Goal: Transaction & Acquisition: Purchase product/service

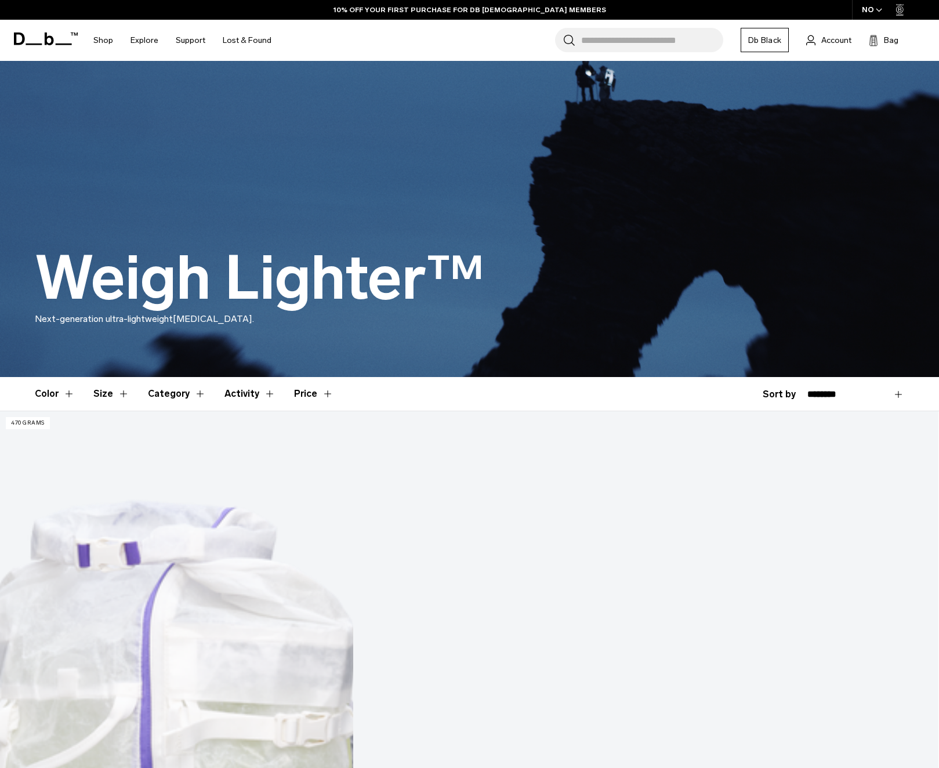
click at [874, 13] on div "NO" at bounding box center [872, 10] width 41 height 20
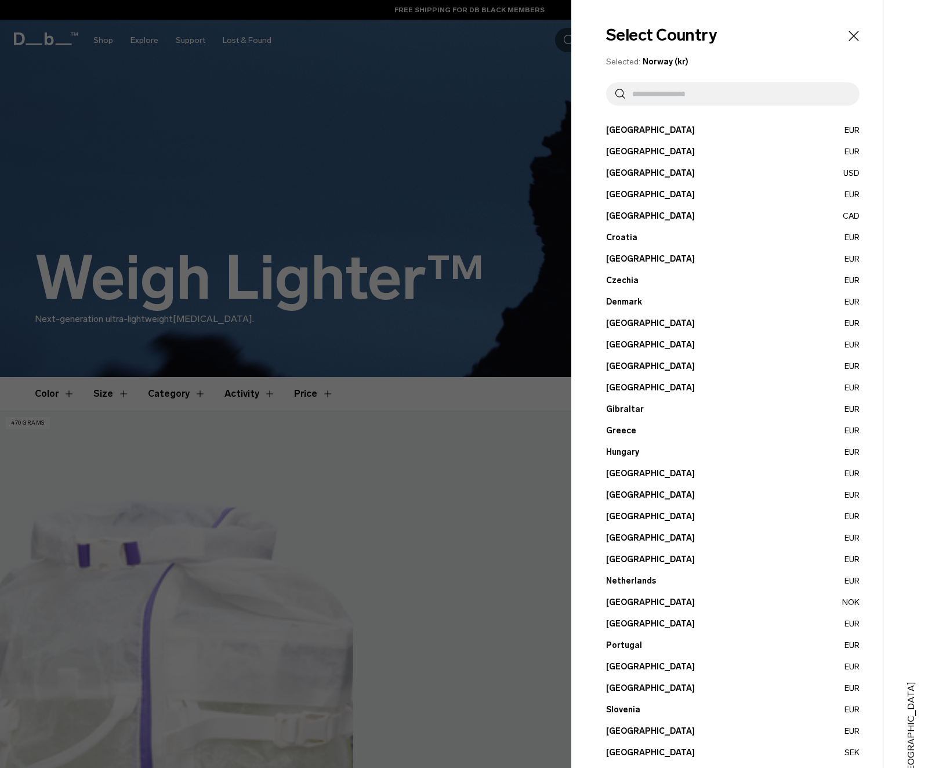
click at [623, 363] on button "France EUR" at bounding box center [732, 366] width 253 height 12
click at [617, 364] on button "France EUR" at bounding box center [732, 366] width 253 height 12
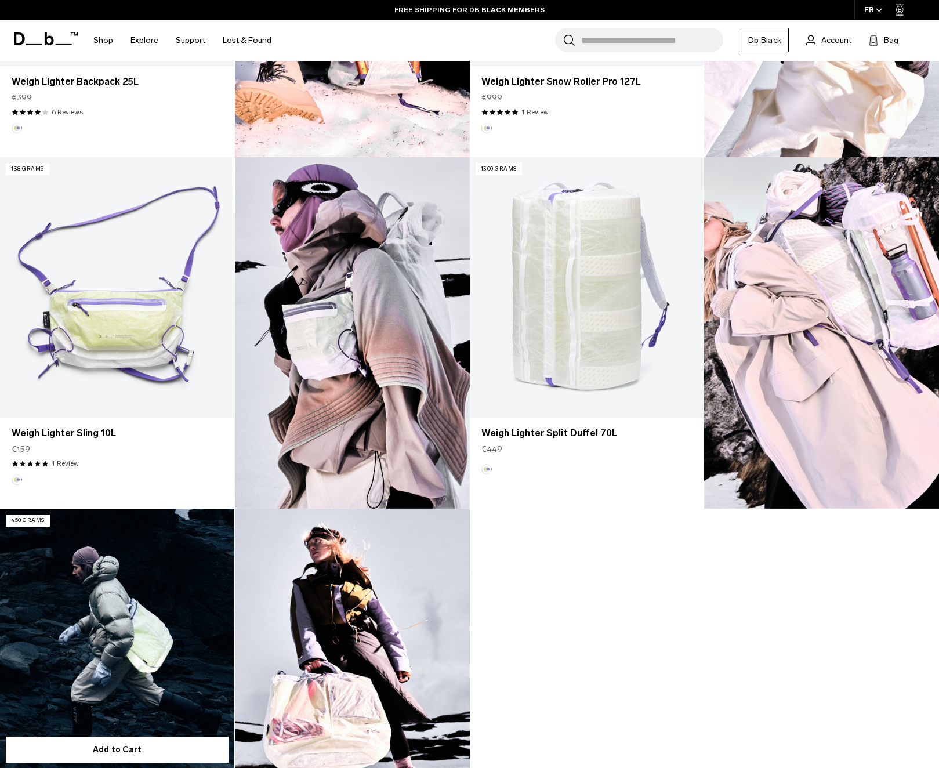
scroll to position [574, 0]
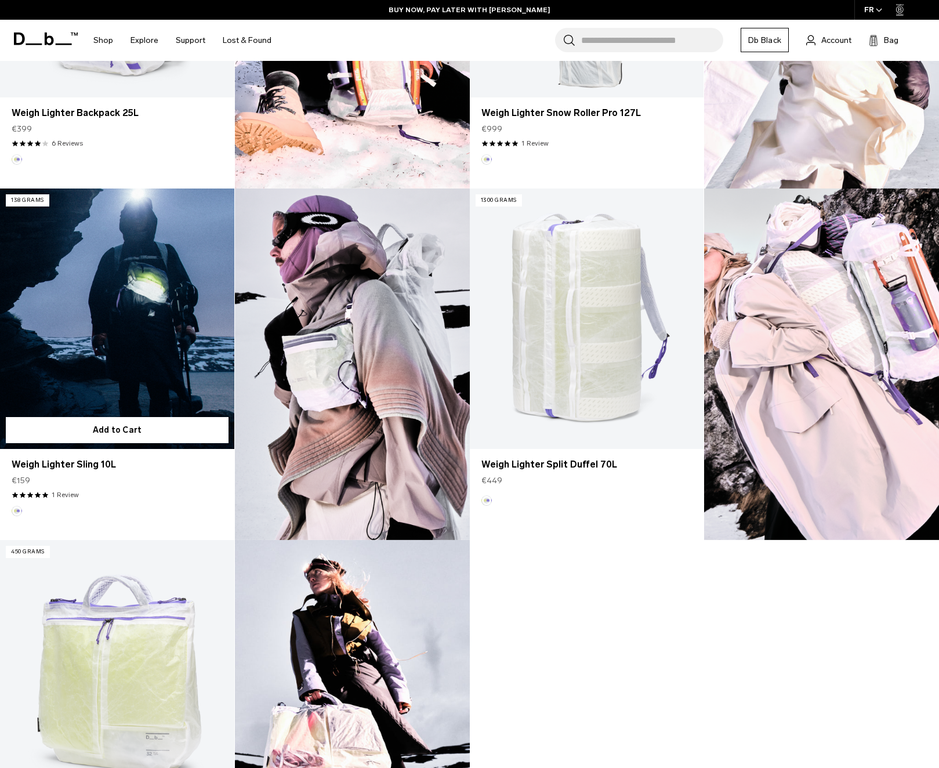
click at [107, 341] on link "Weigh Lighter Sling 10L" at bounding box center [117, 318] width 234 height 260
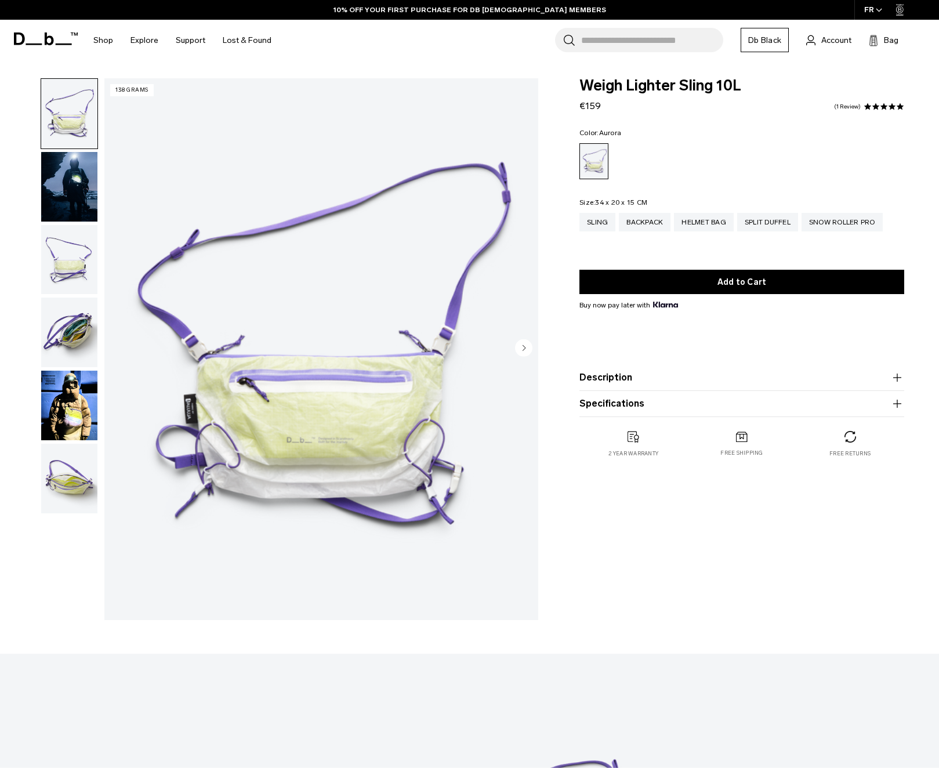
click at [72, 329] on img "button" at bounding box center [69, 333] width 56 height 70
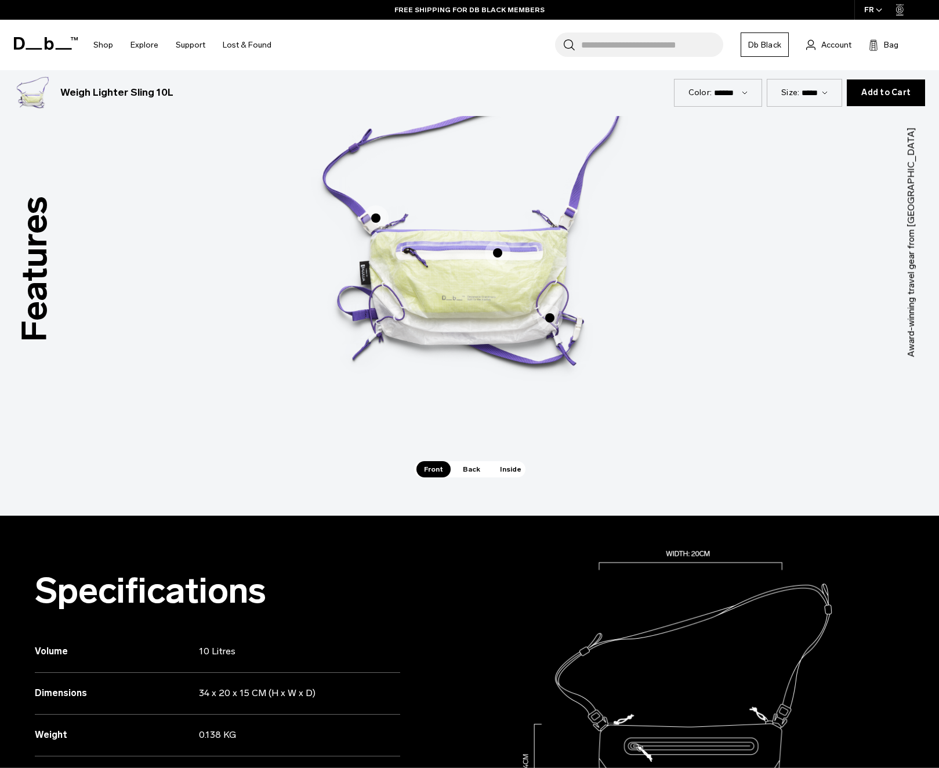
scroll to position [734, 0]
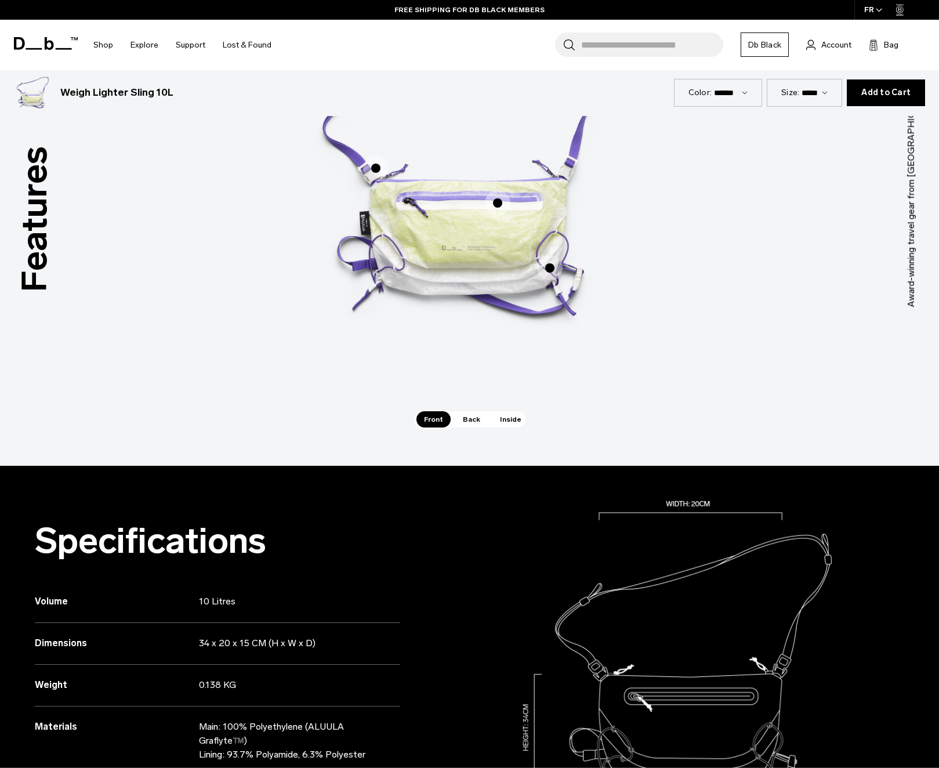
click at [470, 420] on span "Back" at bounding box center [471, 419] width 32 height 16
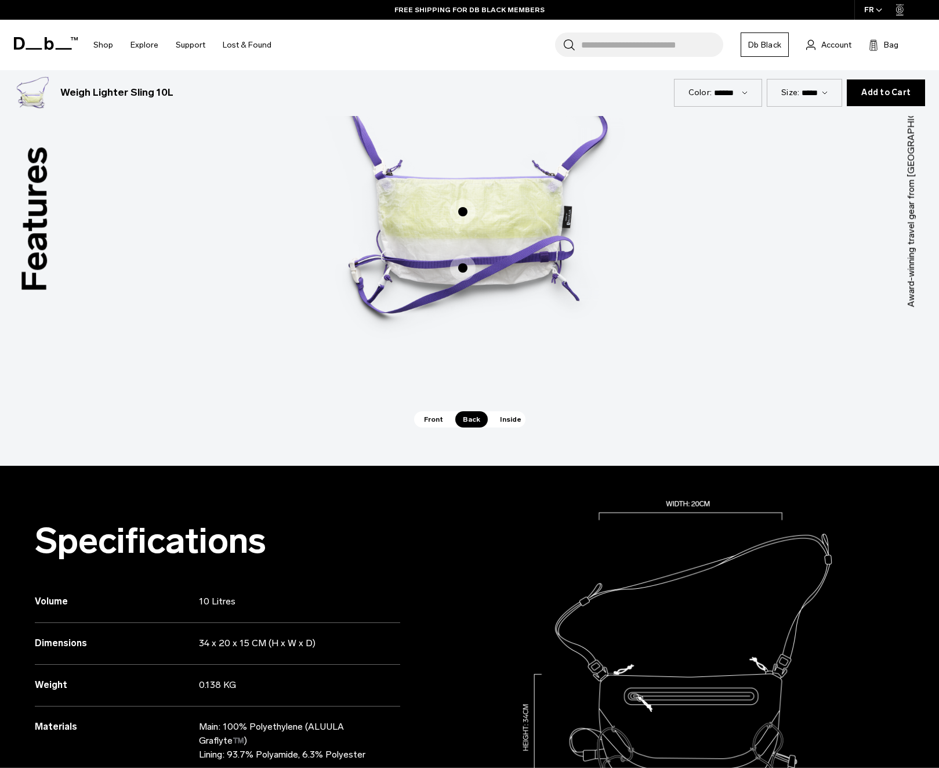
click at [500, 420] on span "Inside" at bounding box center [510, 419] width 37 height 16
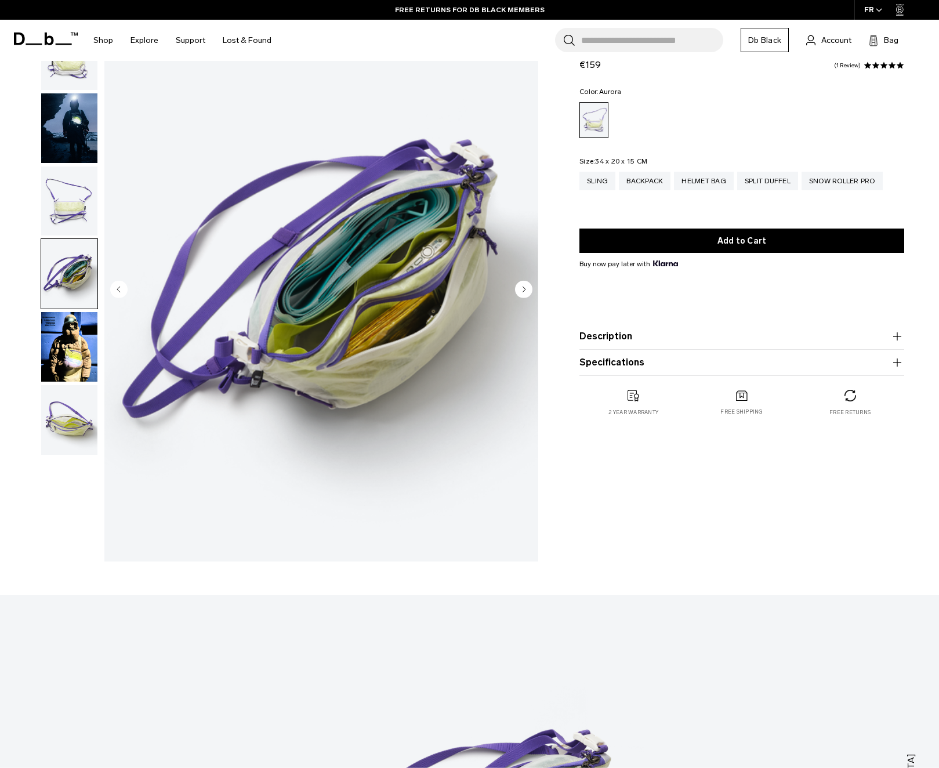
scroll to position [0, 0]
